Goal: Browse casually: Explore the website without a specific task or goal

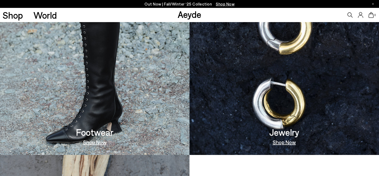
scroll to position [311, 0]
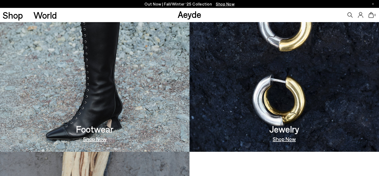
click at [288, 140] on link "Shop Now" at bounding box center [284, 138] width 23 height 5
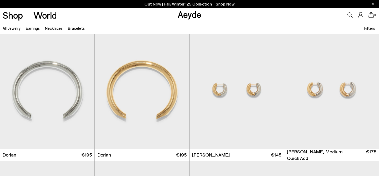
scroll to position [142, 0]
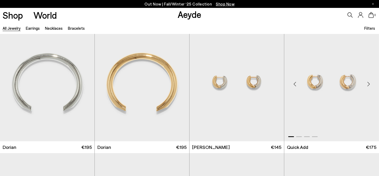
click at [341, 87] on img "1 / 4" at bounding box center [331, 82] width 95 height 119
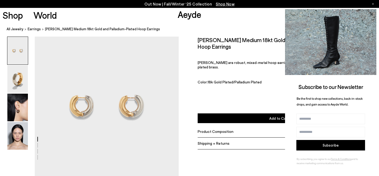
click at [371, 13] on icon at bounding box center [371, 14] width 3 height 3
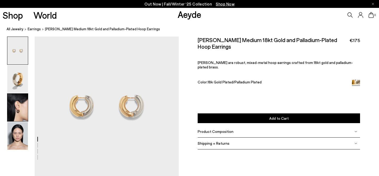
click at [20, 115] on img at bounding box center [17, 108] width 21 height 28
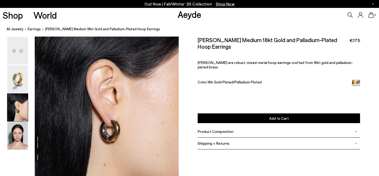
scroll to position [361, 0]
click at [12, 143] on img at bounding box center [17, 136] width 21 height 28
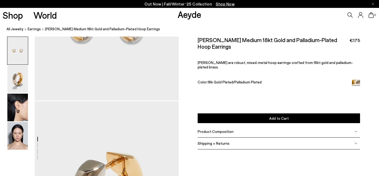
scroll to position [75, 0]
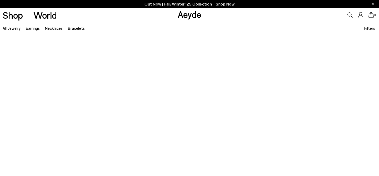
scroll to position [142, 0]
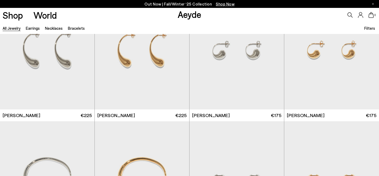
scroll to position [510, 0]
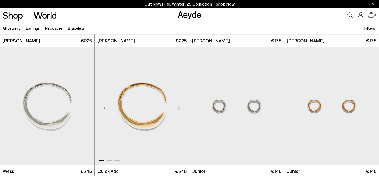
click at [158, 105] on img "1 / 3" at bounding box center [142, 106] width 95 height 119
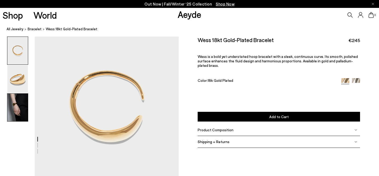
click at [21, 108] on img at bounding box center [17, 108] width 21 height 28
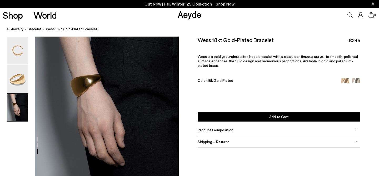
scroll to position [370, 0]
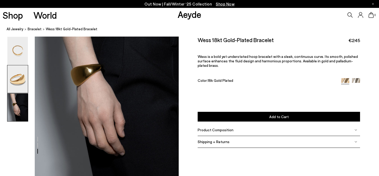
click at [21, 88] on img at bounding box center [17, 79] width 21 height 28
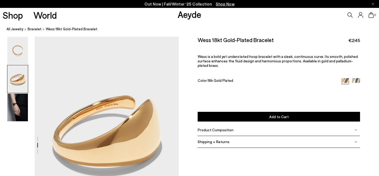
scroll to position [141, 0]
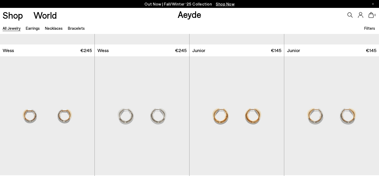
scroll to position [641, 0]
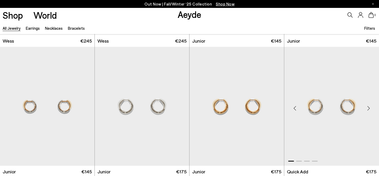
click at [324, 113] on img "1 / 4" at bounding box center [331, 106] width 95 height 119
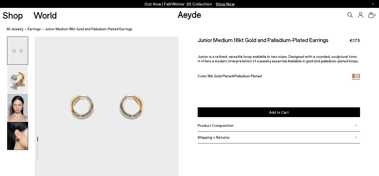
click at [21, 139] on img at bounding box center [17, 136] width 21 height 28
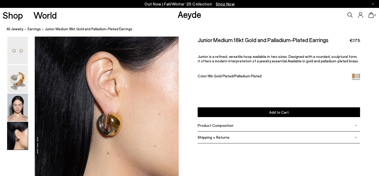
scroll to position [563, 0]
click at [24, 83] on img at bounding box center [17, 79] width 21 height 28
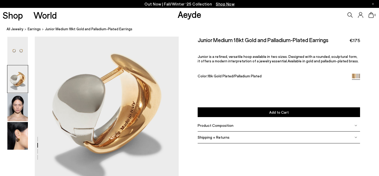
scroll to position [176, 0]
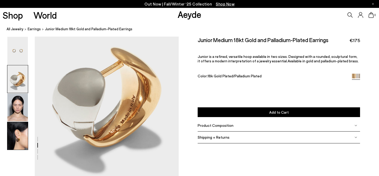
click at [20, 132] on img at bounding box center [17, 136] width 21 height 28
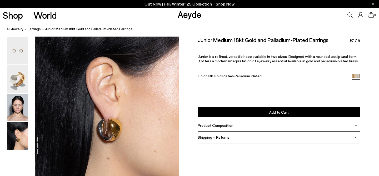
scroll to position [563, 0]
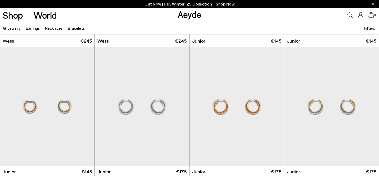
scroll to position [612, 0]
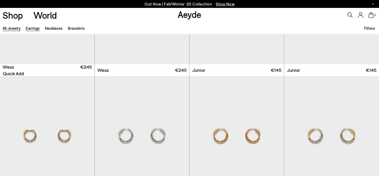
click at [35, 29] on link "Earrings" at bounding box center [33, 28] width 14 height 5
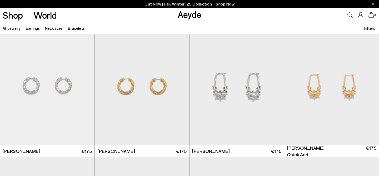
scroll to position [531, 0]
click at [320, 91] on img "1 / 4" at bounding box center [331, 85] width 95 height 119
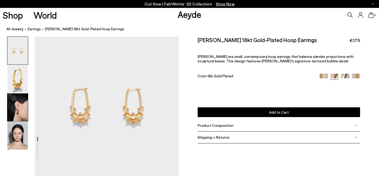
click at [14, 115] on img at bounding box center [17, 108] width 21 height 28
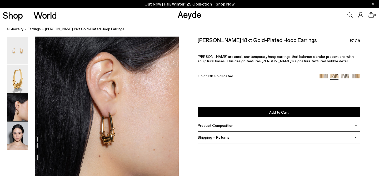
scroll to position [369, 0]
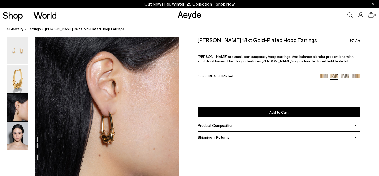
click at [14, 142] on img at bounding box center [17, 136] width 21 height 28
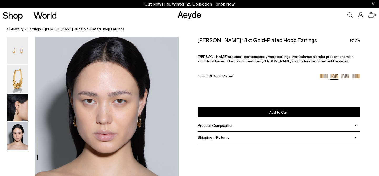
scroll to position [563, 0]
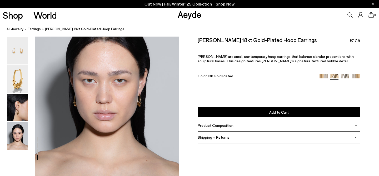
click at [20, 82] on img at bounding box center [17, 79] width 21 height 28
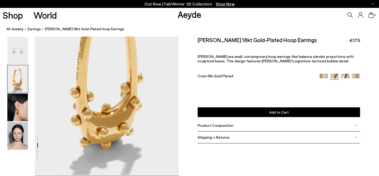
scroll to position [180, 0]
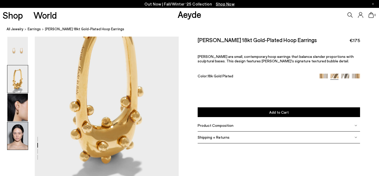
click at [17, 132] on img at bounding box center [17, 136] width 21 height 28
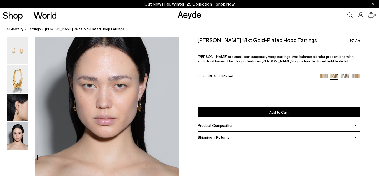
scroll to position [563, 0]
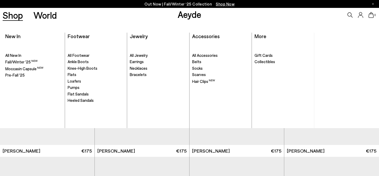
scroll to position [531, 0]
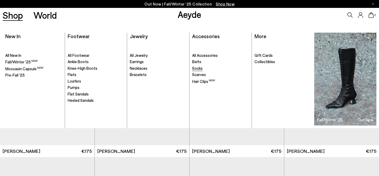
click at [198, 69] on span "Socks" at bounding box center [197, 68] width 11 height 5
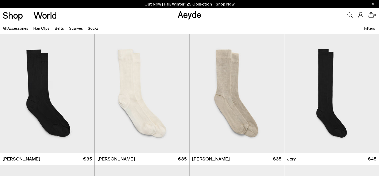
click at [76, 26] on link "Scarves" at bounding box center [76, 28] width 14 height 5
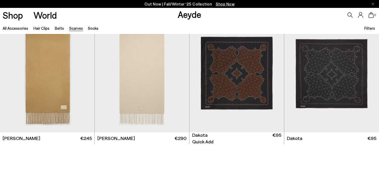
scroll to position [146, 0]
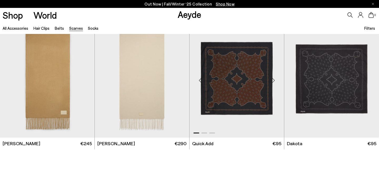
click at [248, 90] on img "1 / 3" at bounding box center [237, 78] width 95 height 119
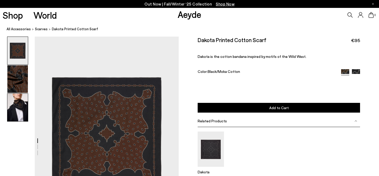
click at [24, 112] on img at bounding box center [17, 108] width 21 height 28
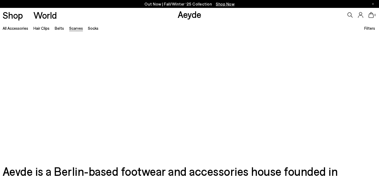
scroll to position [146, 0]
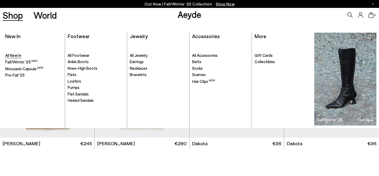
click at [12, 55] on span "All New In" at bounding box center [13, 55] width 16 height 5
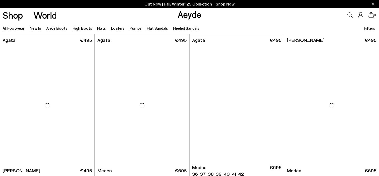
scroll to position [283, 0]
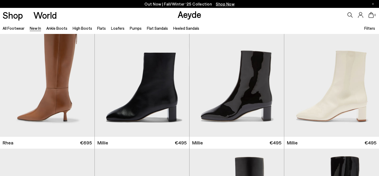
scroll to position [1062, 0]
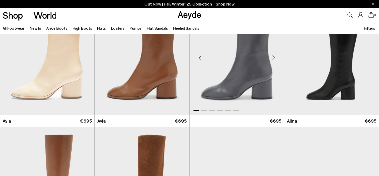
scroll to position [1475, 0]
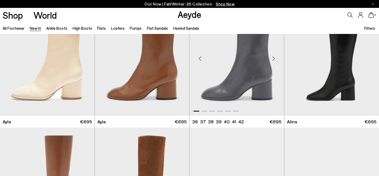
click at [251, 71] on img "1 / 6" at bounding box center [237, 56] width 95 height 119
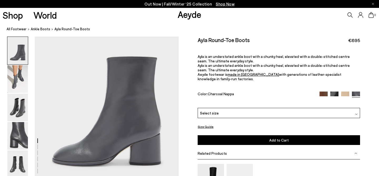
scroll to position [36, 0]
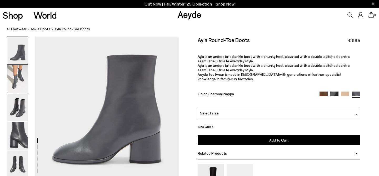
click at [10, 83] on img at bounding box center [17, 79] width 21 height 28
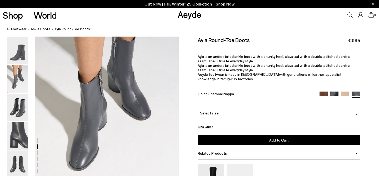
scroll to position [232, 0]
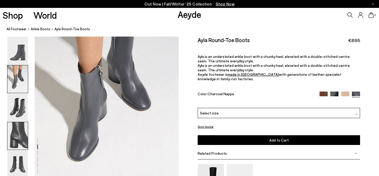
click at [20, 136] on img at bounding box center [17, 136] width 21 height 28
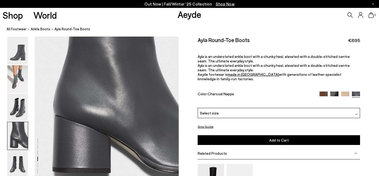
scroll to position [657, 0]
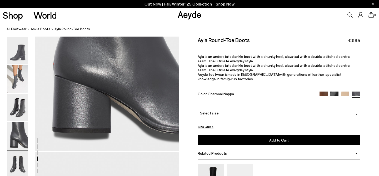
click at [18, 170] on img at bounding box center [17, 165] width 21 height 28
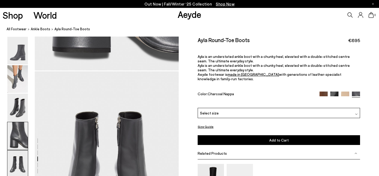
scroll to position [734, 0]
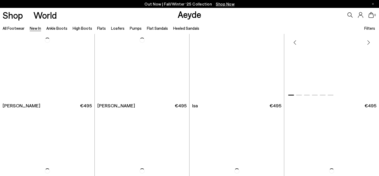
scroll to position [2510, 0]
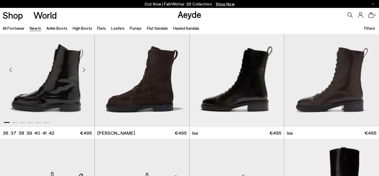
click at [52, 98] on img "1 / 6" at bounding box center [47, 67] width 95 height 119
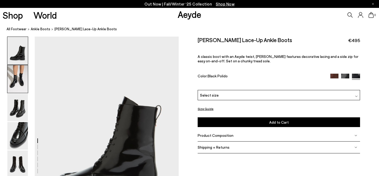
click at [20, 78] on img at bounding box center [17, 79] width 21 height 28
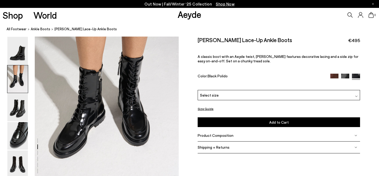
scroll to position [232, 0]
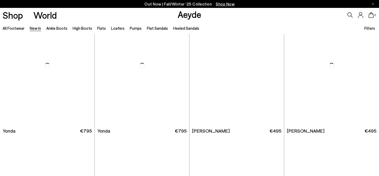
scroll to position [2382, 0]
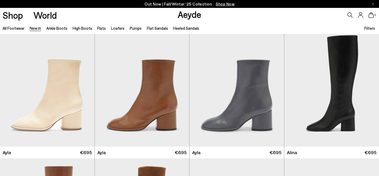
scroll to position [1446, 0]
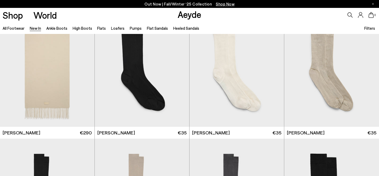
scroll to position [3441, 0]
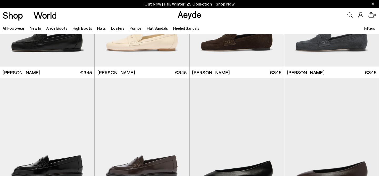
scroll to position [4252, 0]
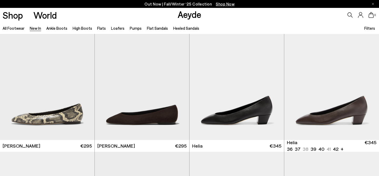
scroll to position [4352, 0]
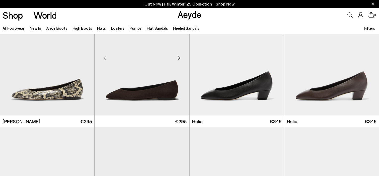
click at [127, 91] on img at bounding box center [142, 56] width 95 height 119
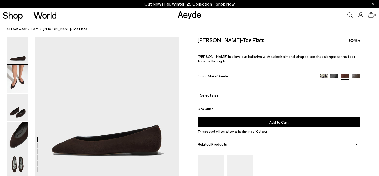
click at [20, 84] on img at bounding box center [17, 79] width 21 height 28
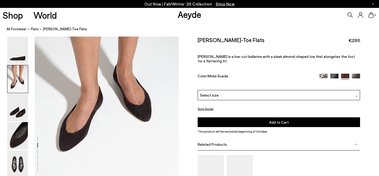
scroll to position [191, 0]
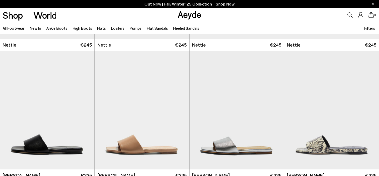
scroll to position [244, 0]
click at [99, 28] on link "Flats" at bounding box center [101, 28] width 9 height 5
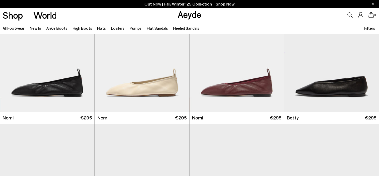
scroll to position [303, 0]
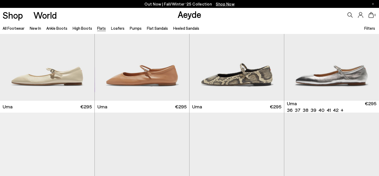
scroll to position [583, 0]
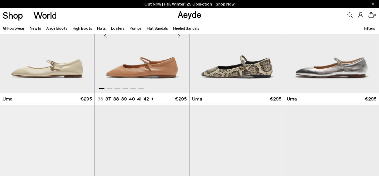
click at [162, 71] on img "1 / 6" at bounding box center [142, 33] width 95 height 119
